Goal: Find specific page/section: Find specific page/section

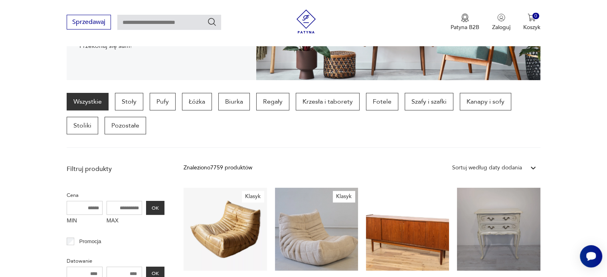
click at [129, 105] on p "Stoły" at bounding box center [129, 102] width 28 height 18
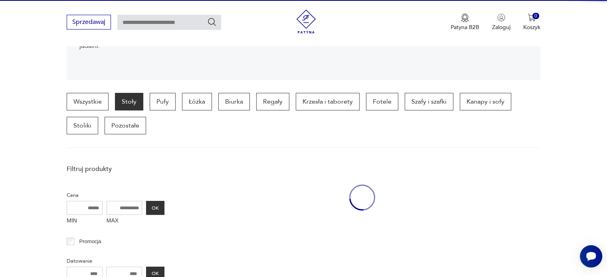
scroll to position [211, 0]
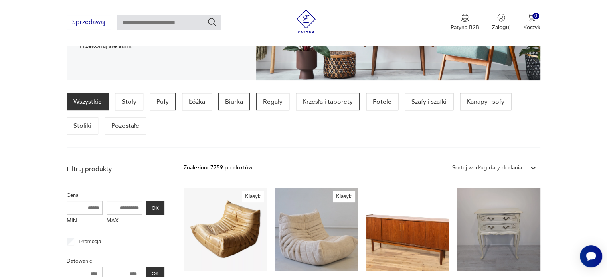
scroll to position [291, 0]
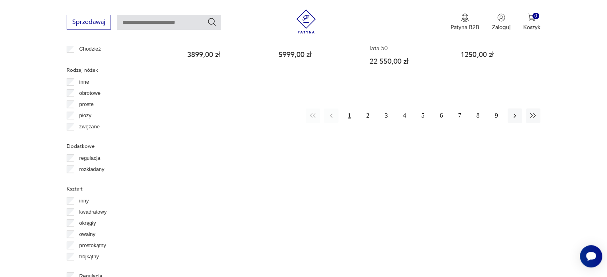
scroll to position [930, 0]
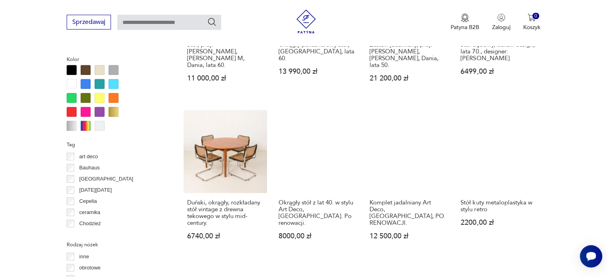
scroll to position [850, 0]
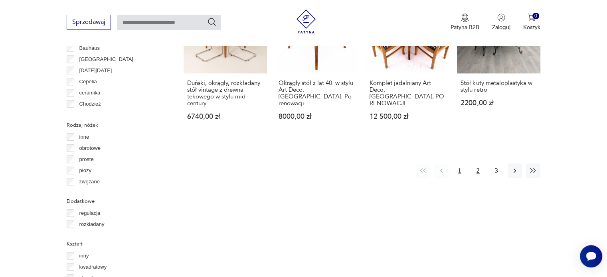
click at [481, 164] on button "2" at bounding box center [478, 171] width 14 height 14
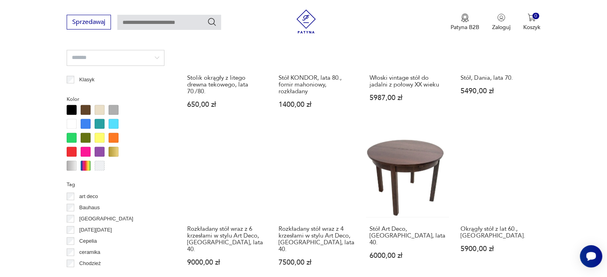
scroll to position [850, 0]
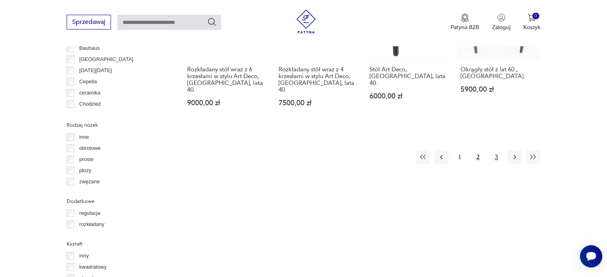
click at [498, 150] on button "3" at bounding box center [496, 157] width 14 height 14
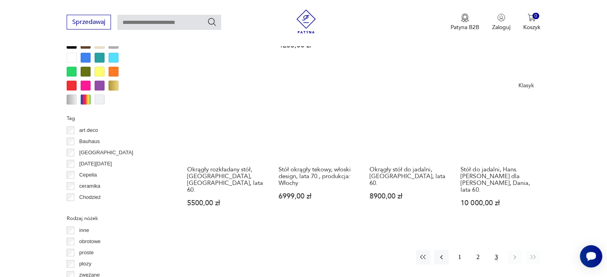
scroll to position [770, 0]
